Goal: Task Accomplishment & Management: Manage account settings

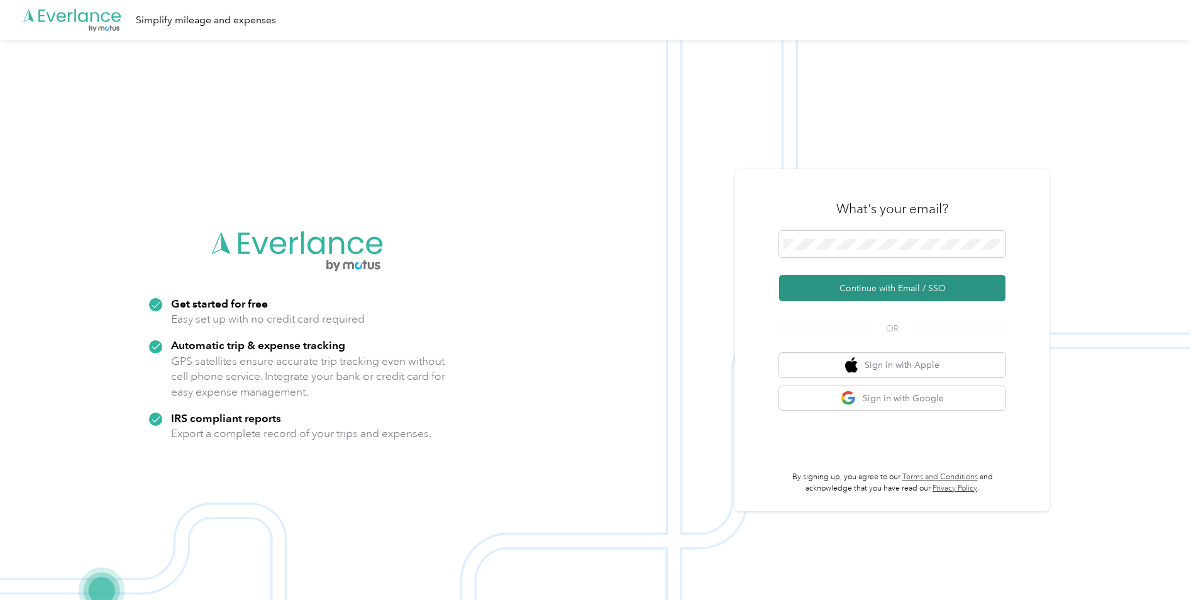
click at [876, 289] on button "Continue with Email / SSO" at bounding box center [892, 288] width 226 height 26
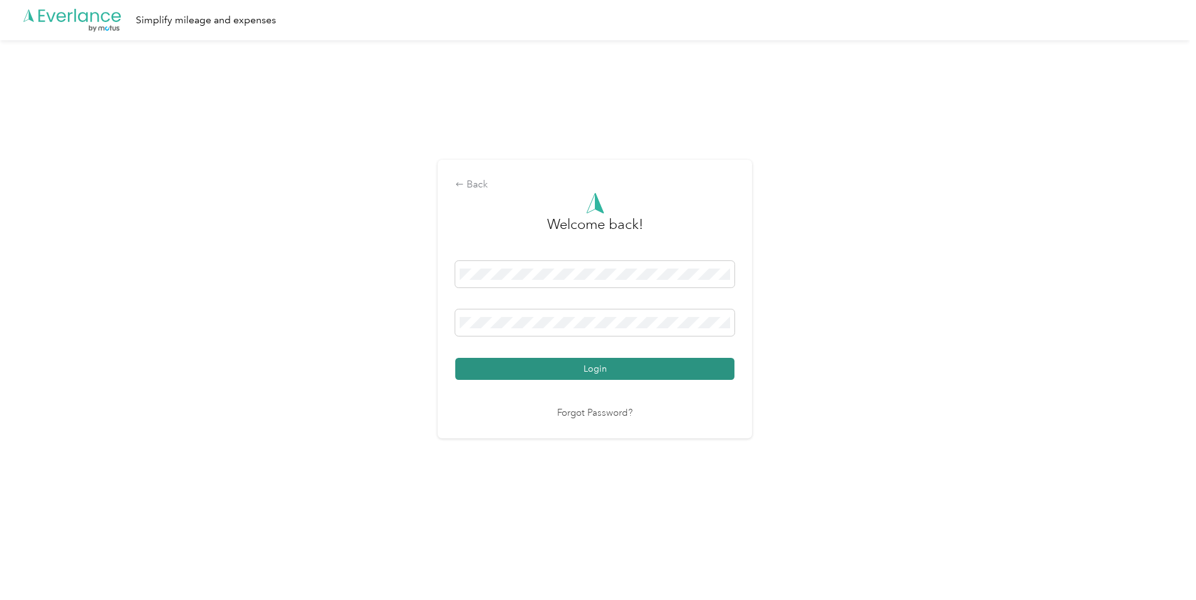
click at [591, 371] on button "Login" at bounding box center [594, 369] width 279 height 22
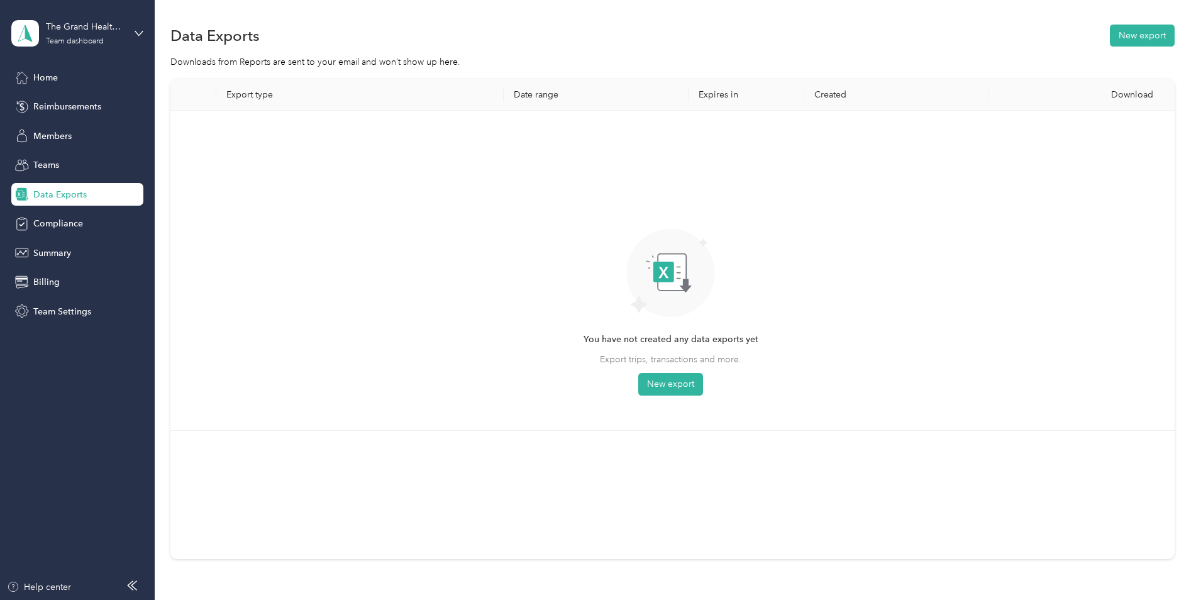
click at [62, 198] on span "Data Exports" at bounding box center [59, 194] width 53 height 13
click at [1135, 31] on button "New export" at bounding box center [1142, 36] width 65 height 22
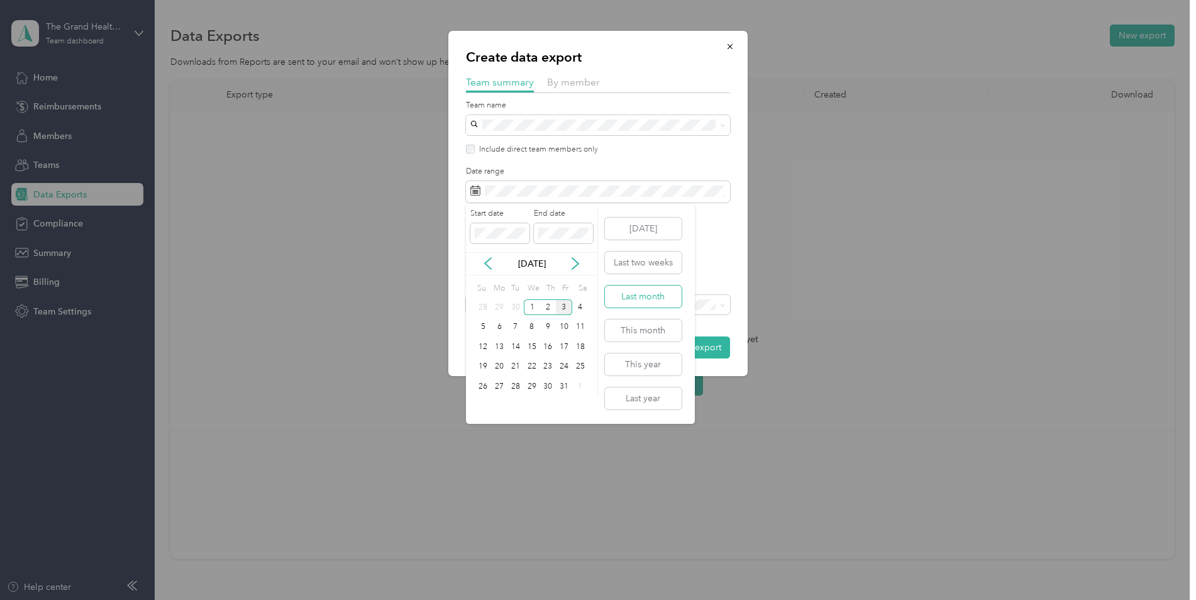
click at [632, 294] on button "Last month" at bounding box center [643, 297] width 77 height 22
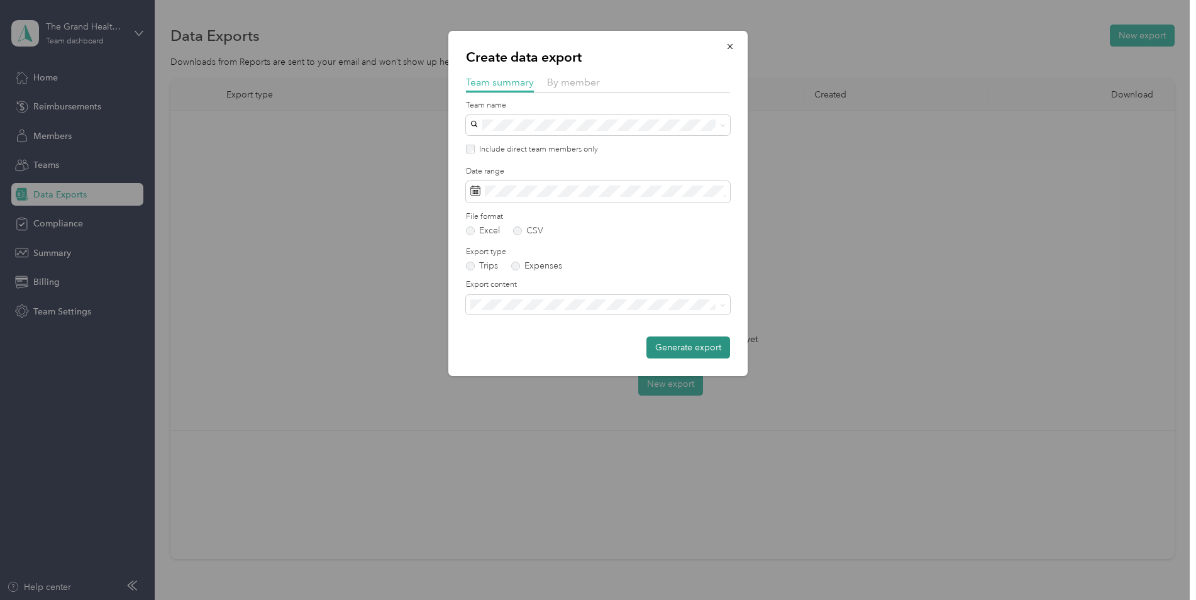
click at [679, 350] on button "Generate export" at bounding box center [689, 348] width 84 height 22
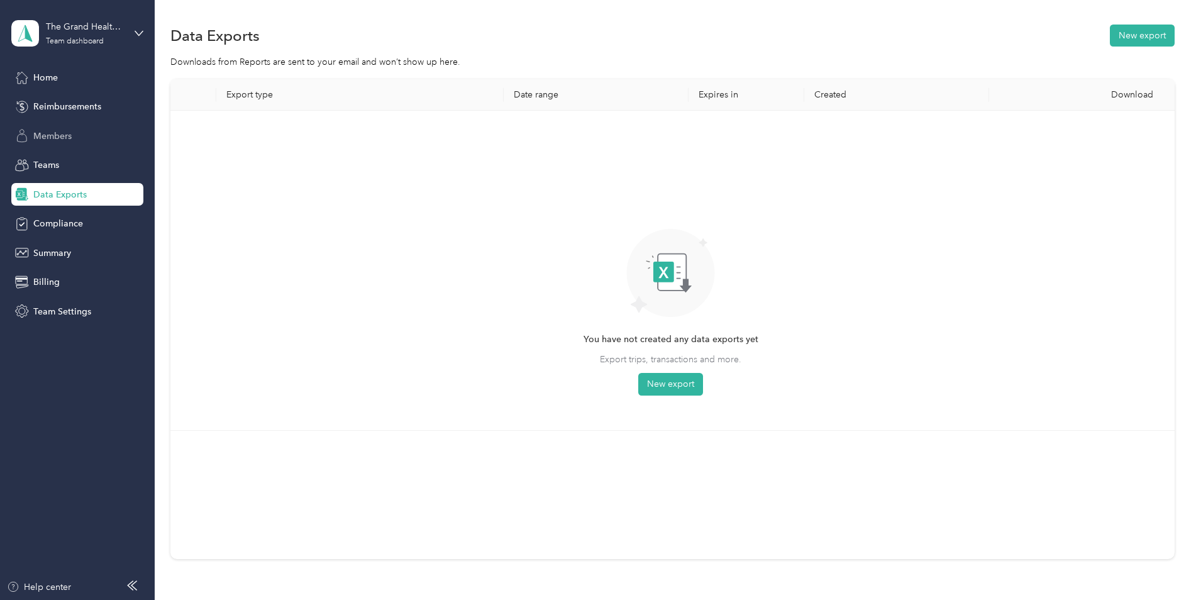
click at [68, 138] on span "Members" at bounding box center [52, 136] width 38 height 13
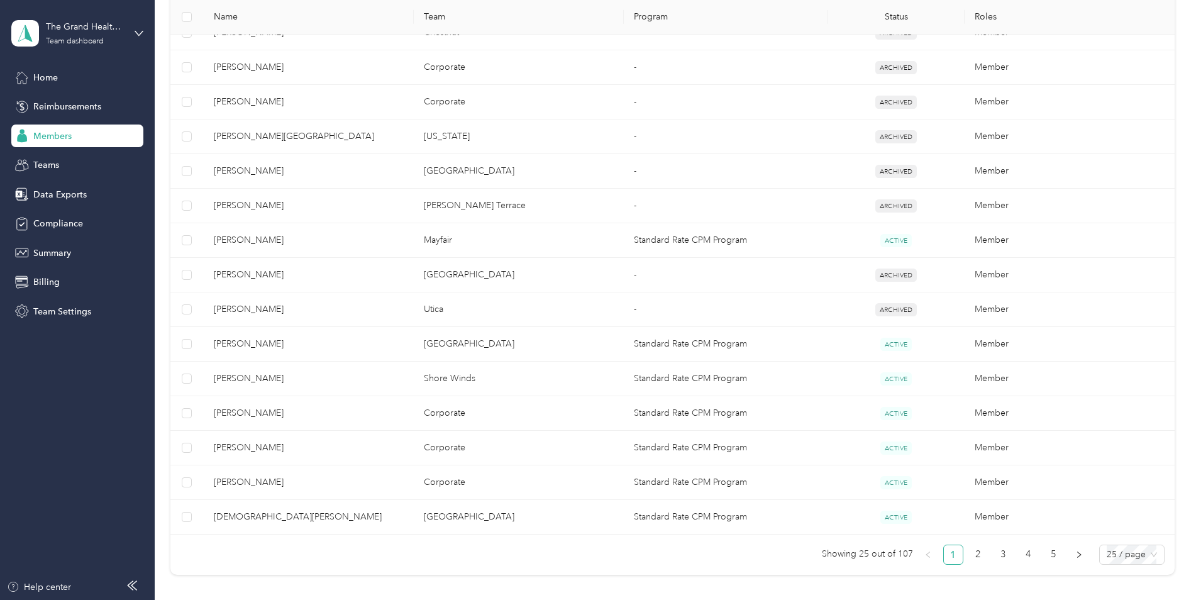
scroll to position [783, 0]
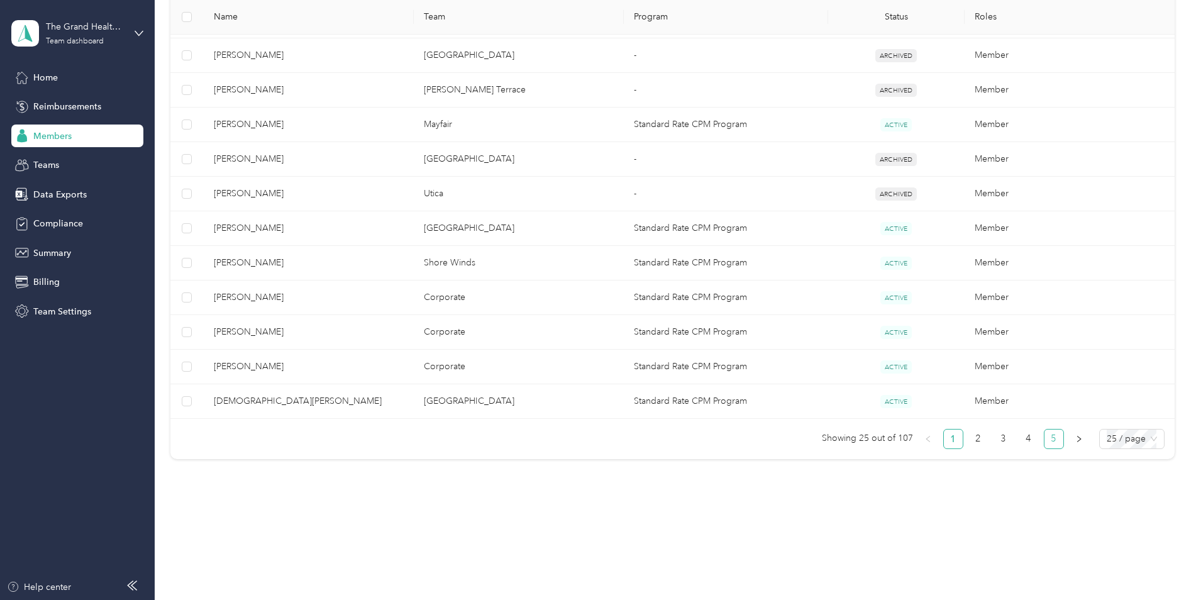
click at [1047, 442] on link "5" at bounding box center [1054, 439] width 19 height 19
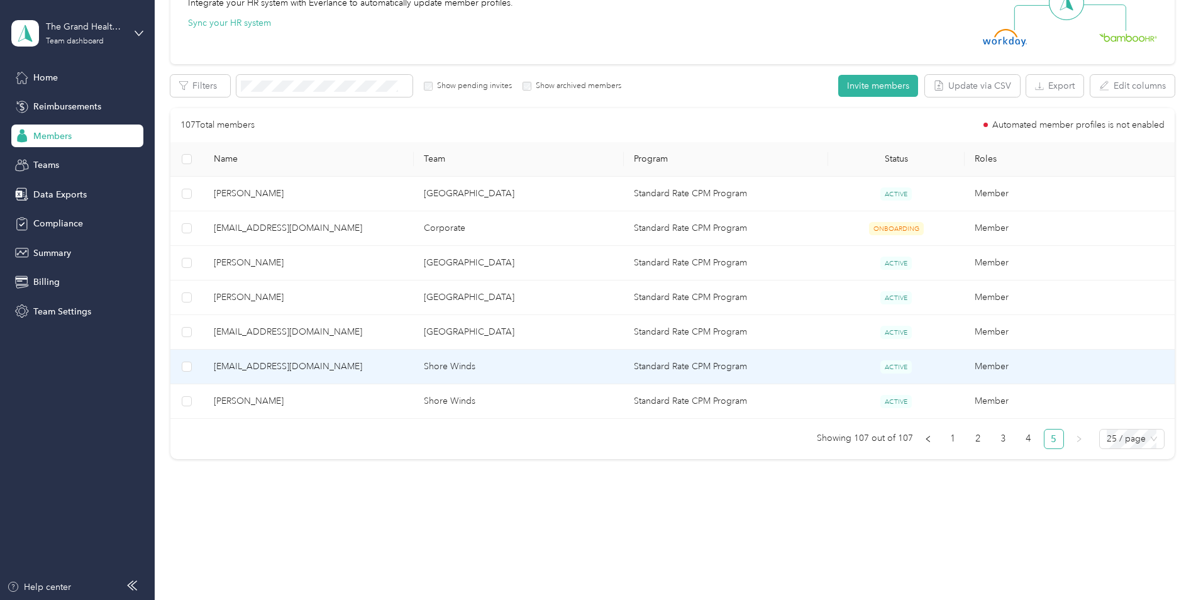
click at [269, 363] on span "[EMAIL_ADDRESS][DOMAIN_NAME]" at bounding box center [309, 367] width 190 height 14
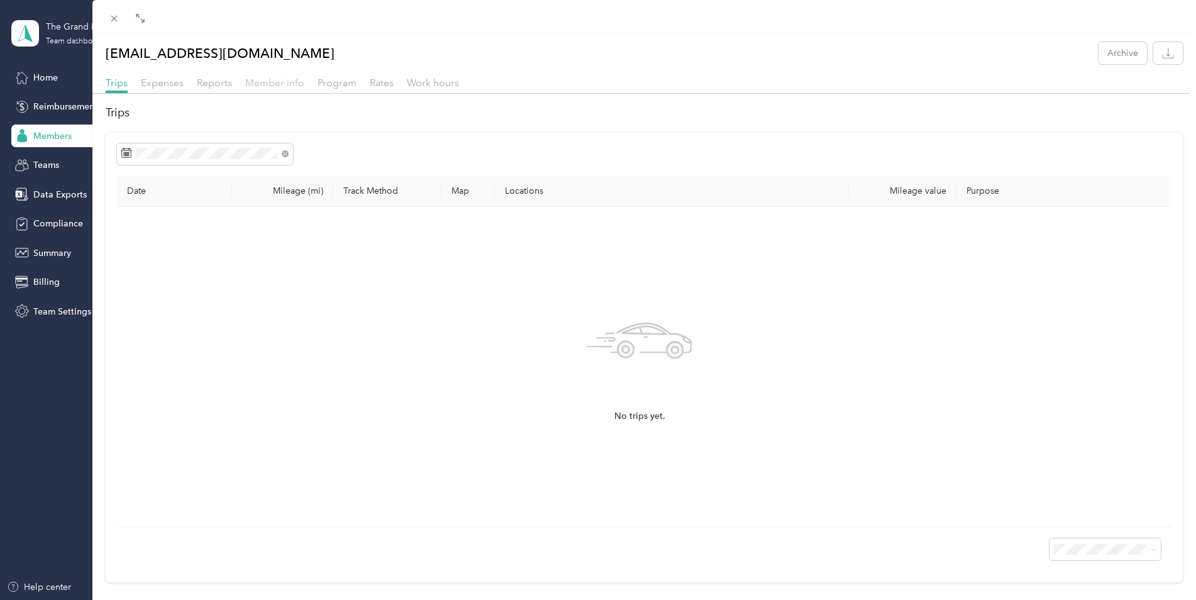
click at [266, 79] on span "Member info" at bounding box center [274, 83] width 59 height 12
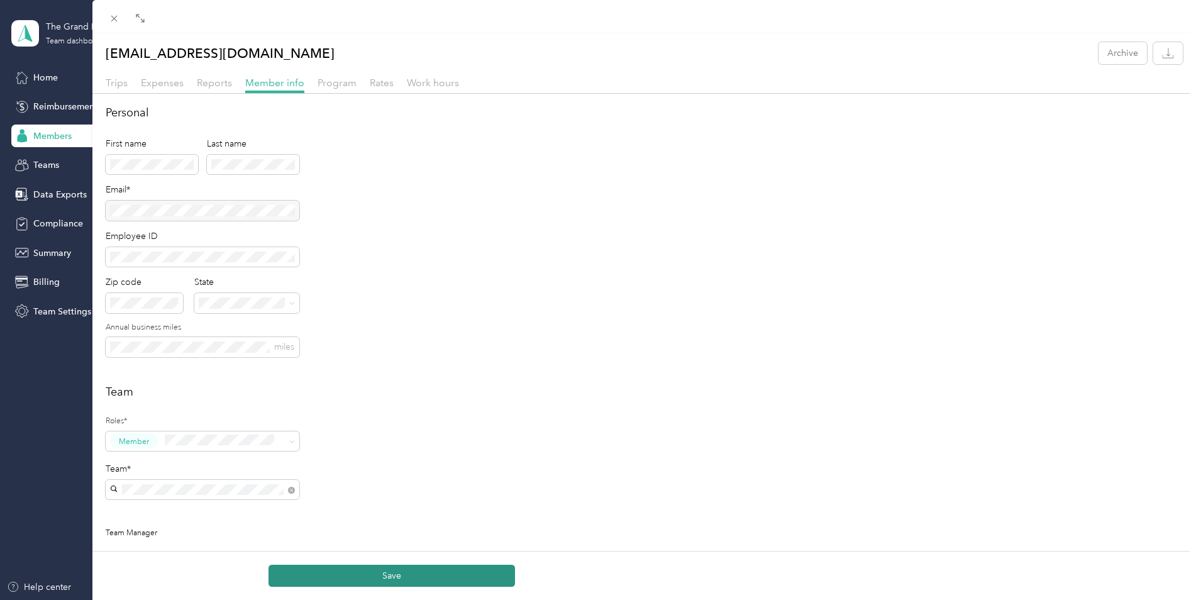
click at [385, 578] on button "Save" at bounding box center [392, 576] width 247 height 22
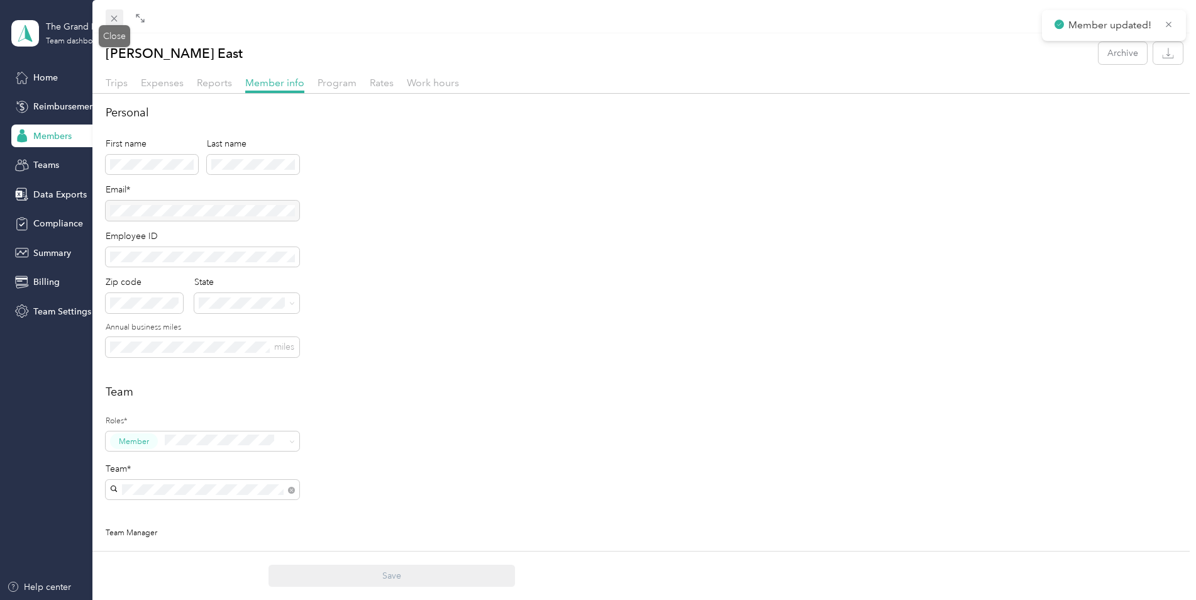
click at [123, 20] on span at bounding box center [115, 18] width 18 height 18
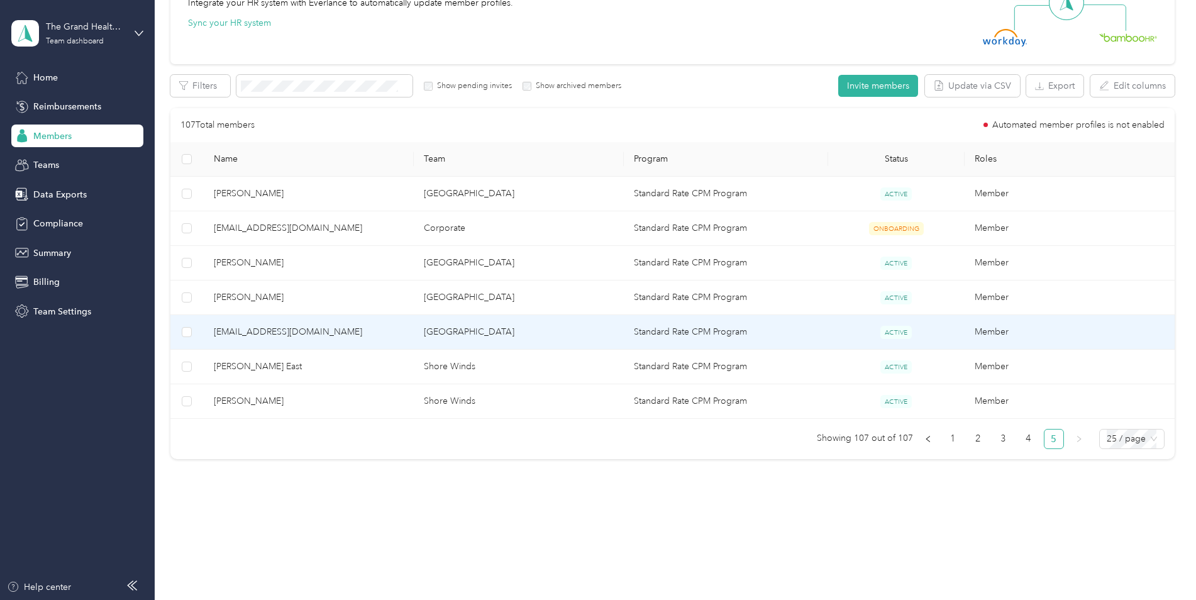
click at [254, 330] on span "[EMAIL_ADDRESS][DOMAIN_NAME]" at bounding box center [309, 332] width 190 height 14
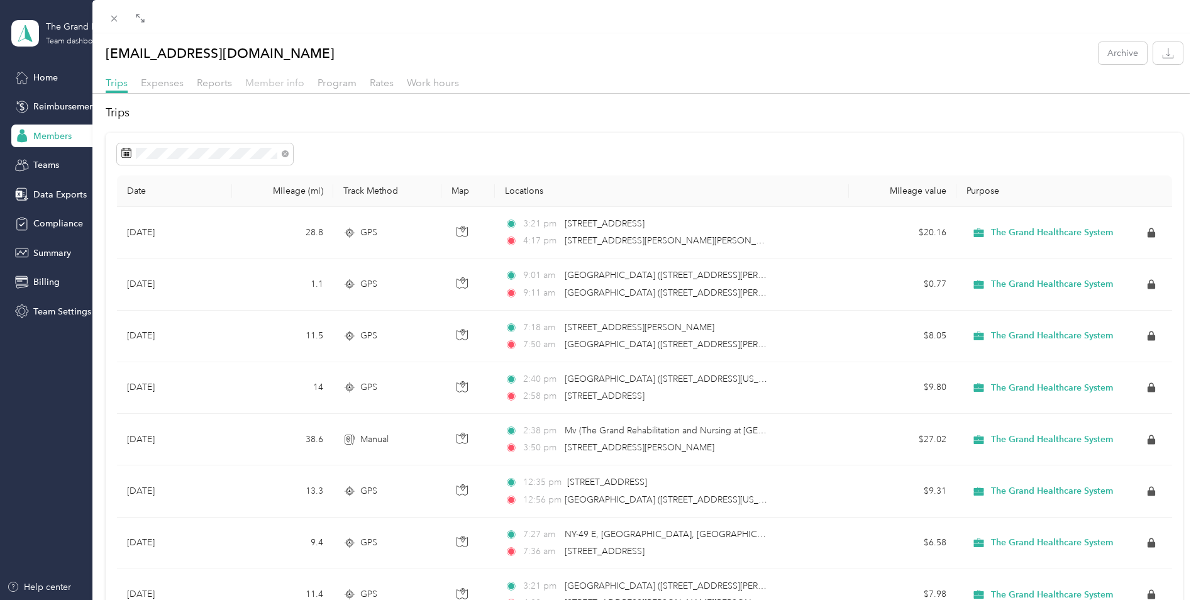
click at [271, 84] on span "Member info" at bounding box center [274, 83] width 59 height 12
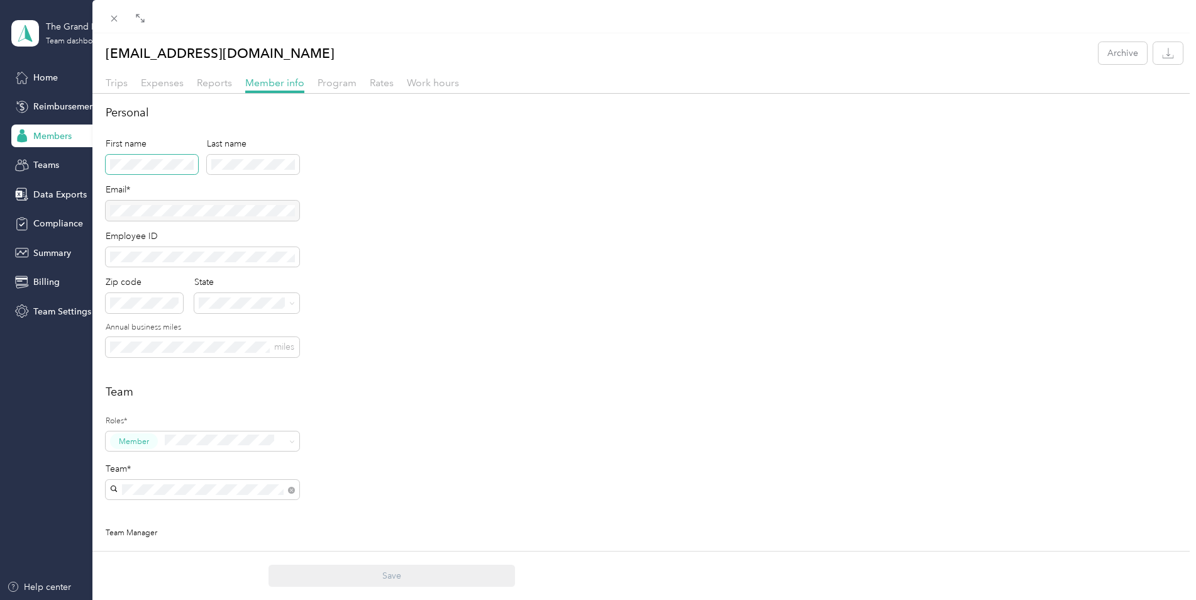
click at [138, 155] on span at bounding box center [152, 165] width 92 height 20
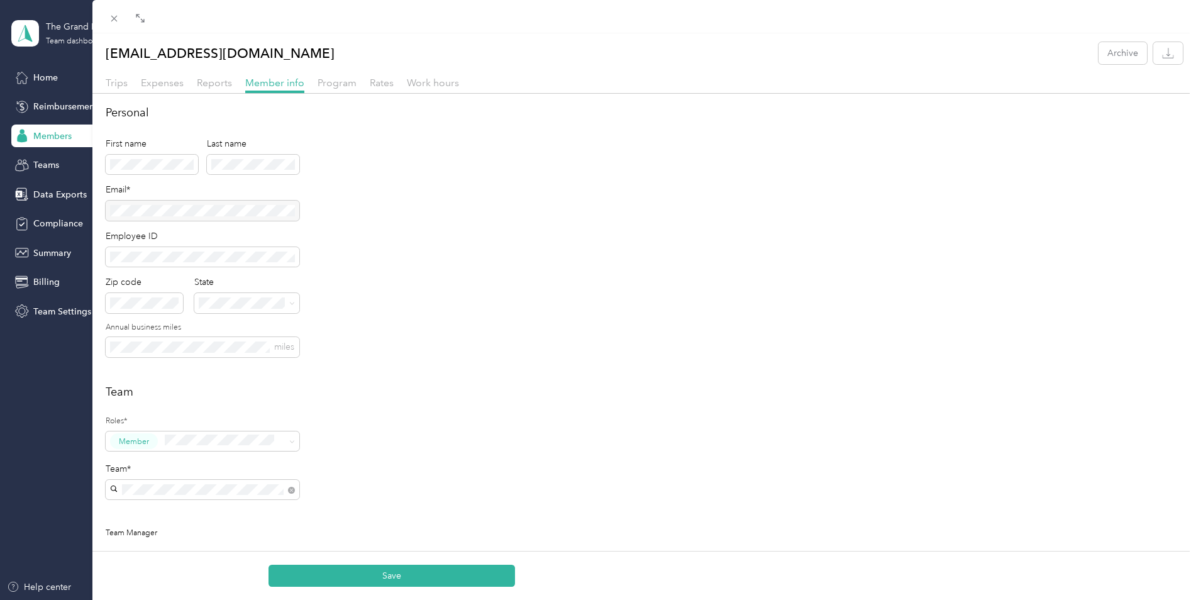
drag, startPoint x: 410, startPoint y: 571, endPoint x: 433, endPoint y: 564, distance: 23.9
click at [410, 571] on button "Save" at bounding box center [392, 576] width 247 height 22
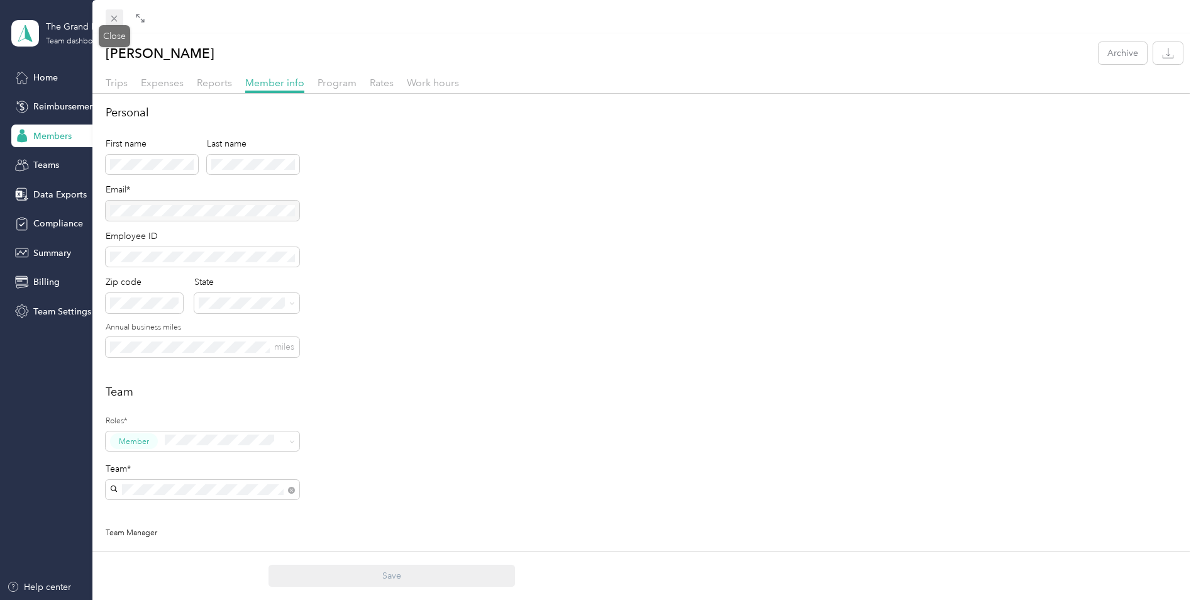
click at [113, 21] on icon at bounding box center [114, 19] width 6 height 6
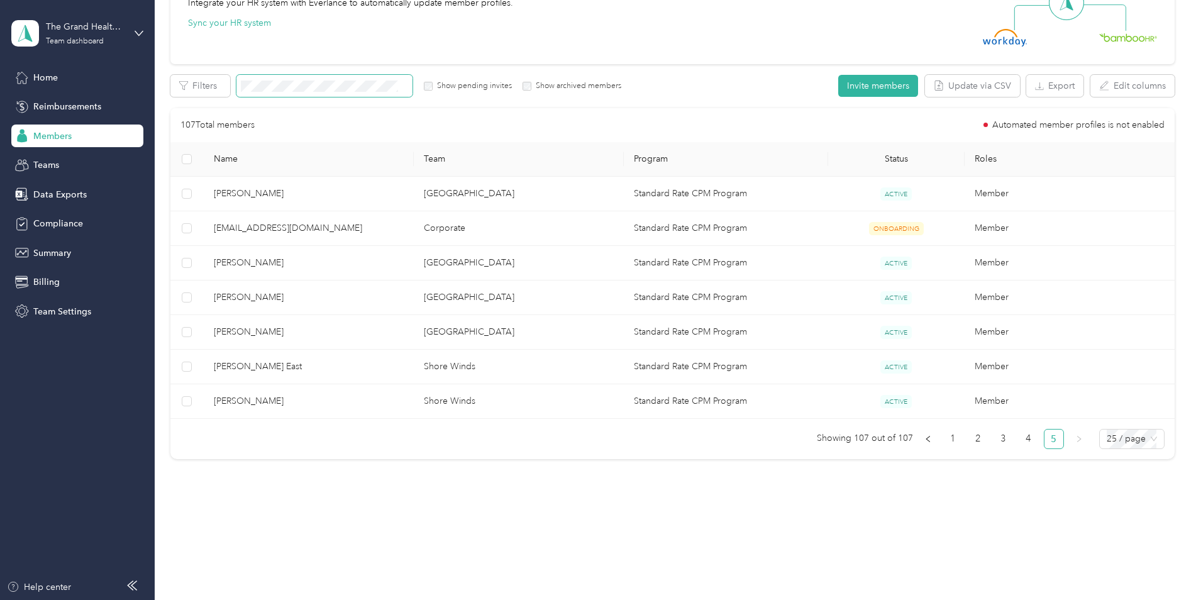
click at [303, 77] on span at bounding box center [325, 86] width 176 height 22
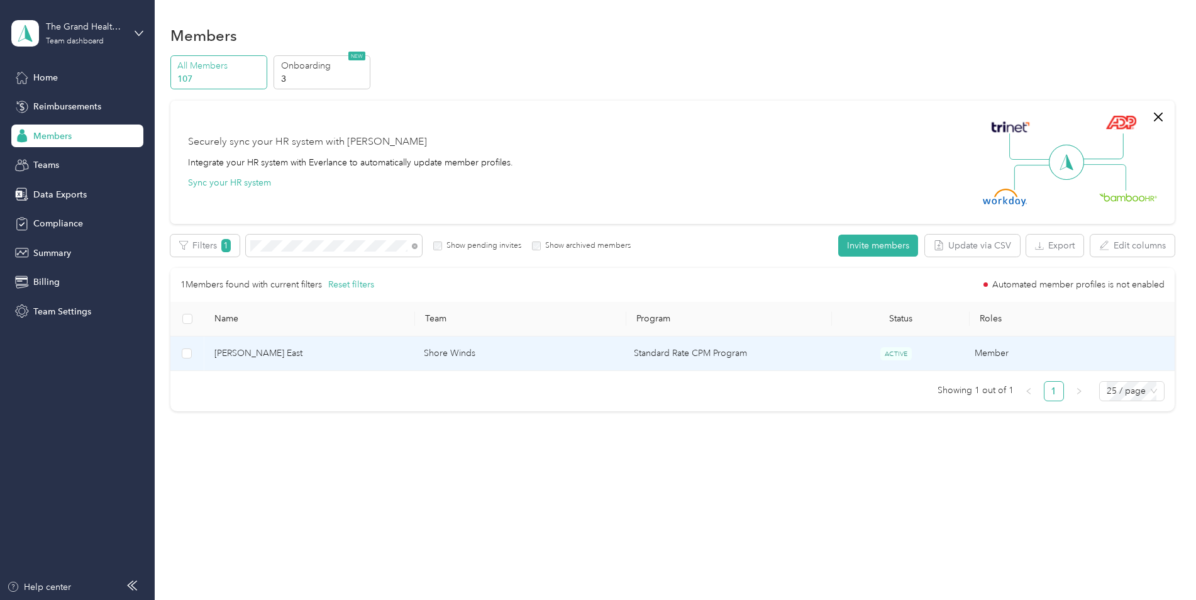
click at [228, 350] on span "[PERSON_NAME] East" at bounding box center [310, 354] width 190 height 14
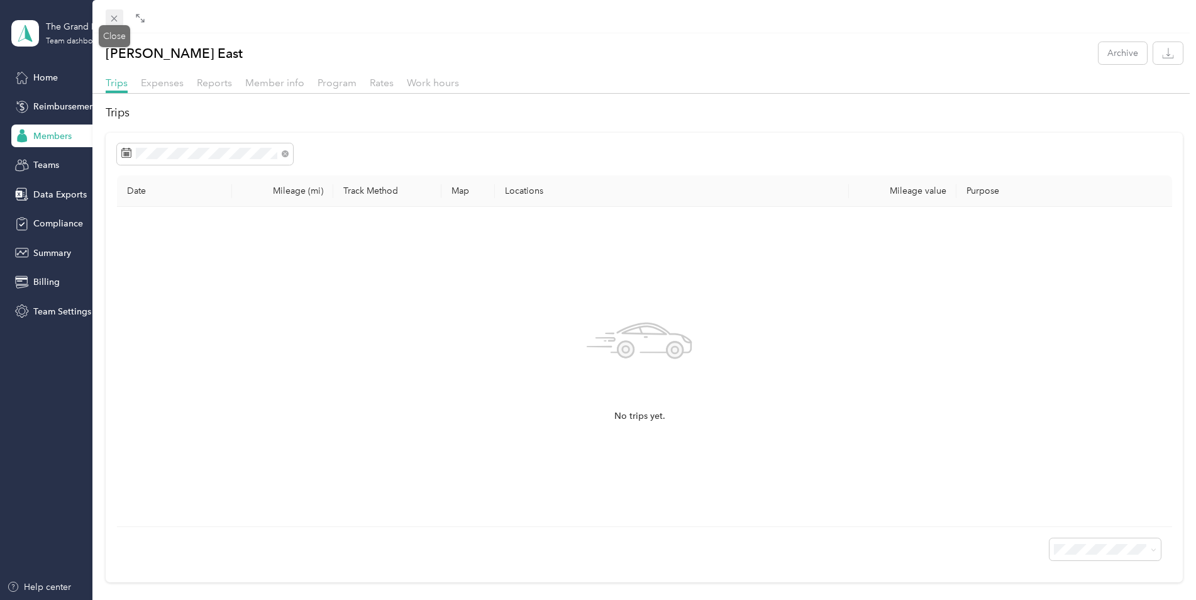
click at [106, 13] on span at bounding box center [115, 18] width 18 height 18
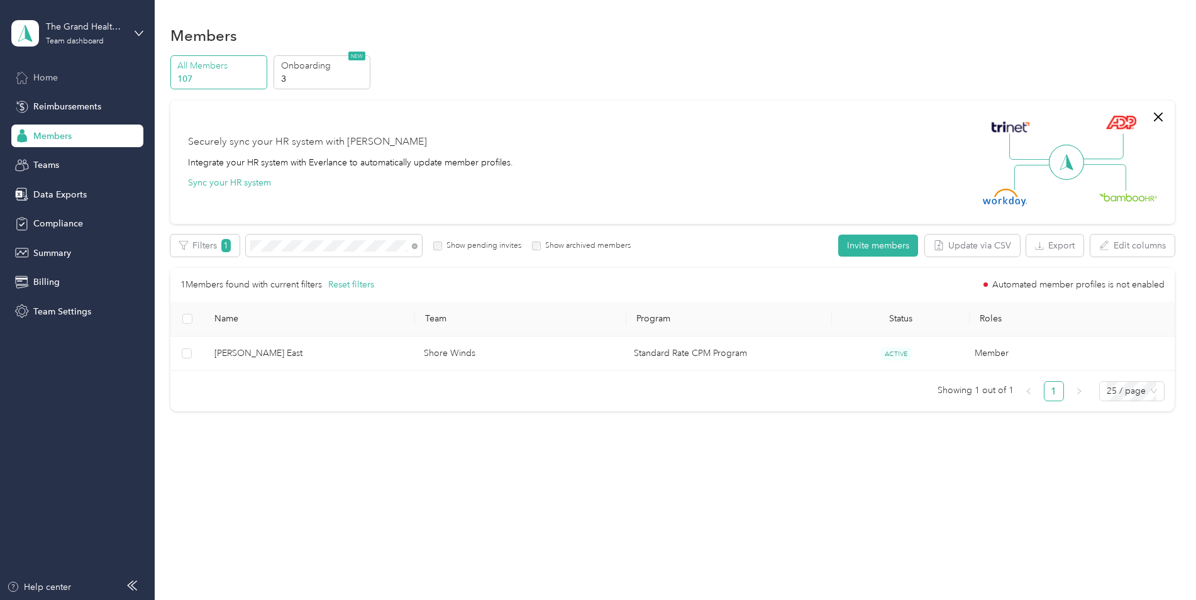
click at [43, 73] on span "Home" at bounding box center [45, 77] width 25 height 13
